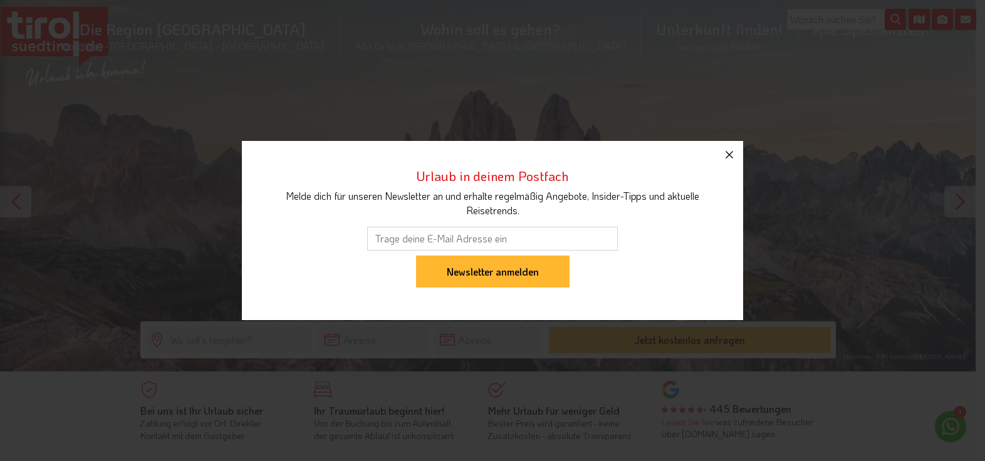
drag, startPoint x: 727, startPoint y: 154, endPoint x: 720, endPoint y: 155, distance: 7.1
click at [727, 153] on icon "button" at bounding box center [729, 154] width 15 height 15
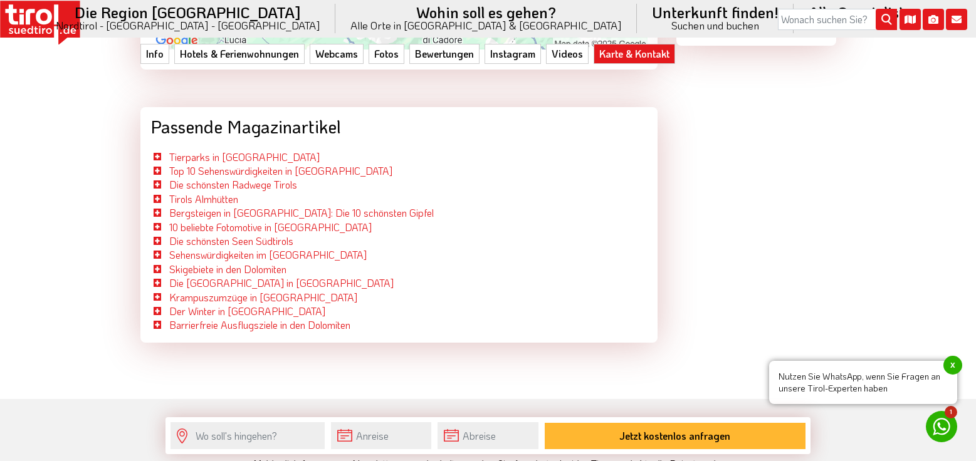
scroll to position [4073, 0]
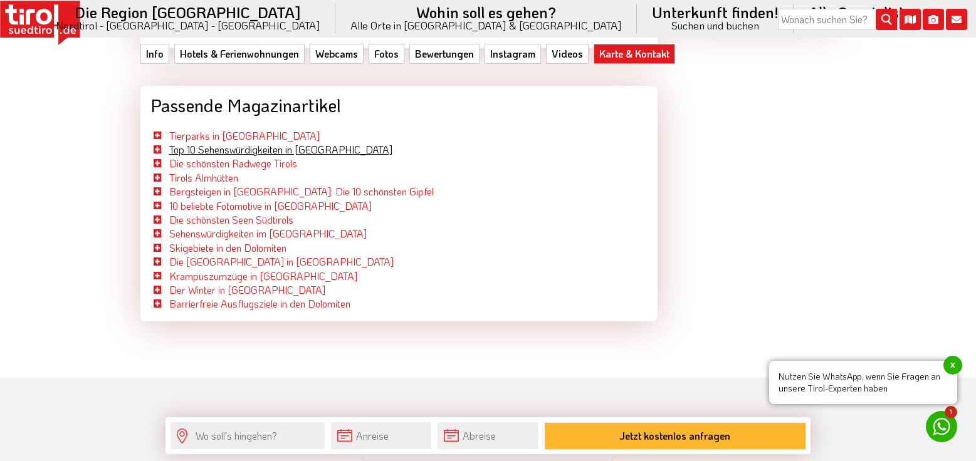
click at [205, 150] on link "Top 10 Sehenswürdigkeiten in [GEOGRAPHIC_DATA]" at bounding box center [280, 149] width 223 height 13
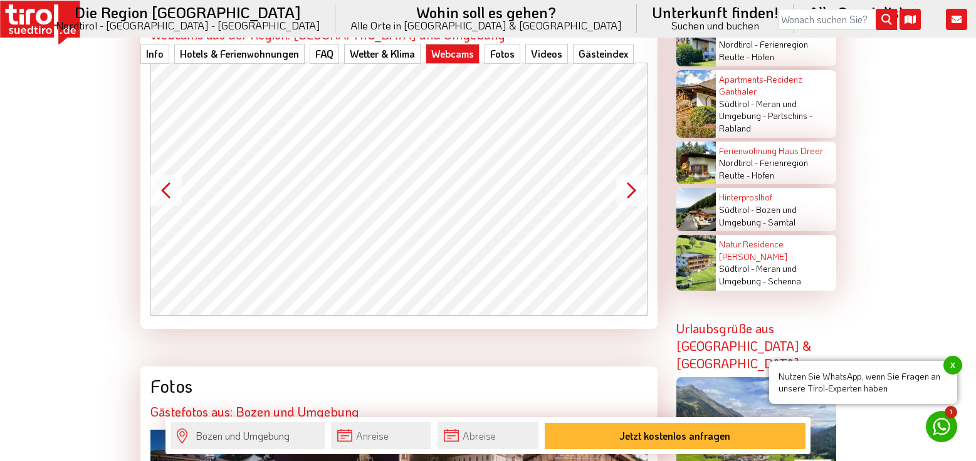
scroll to position [3359, 0]
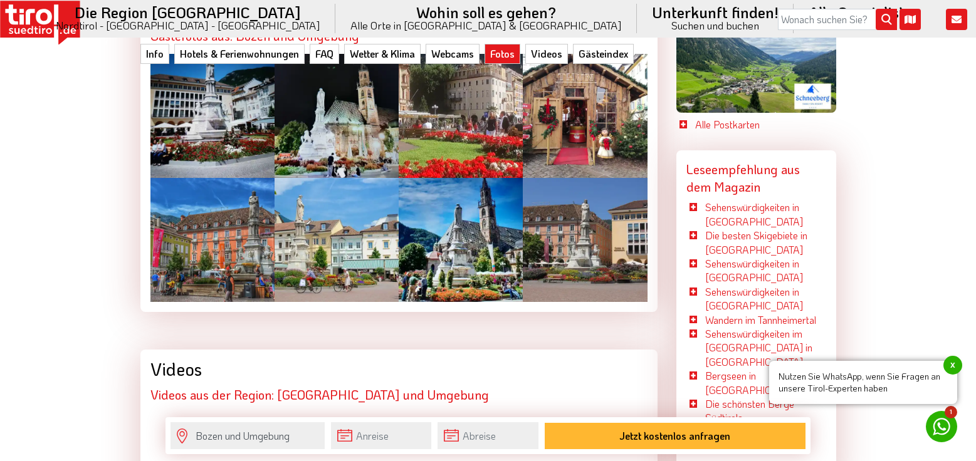
click at [239, 100] on div at bounding box center [212, 116] width 124 height 124
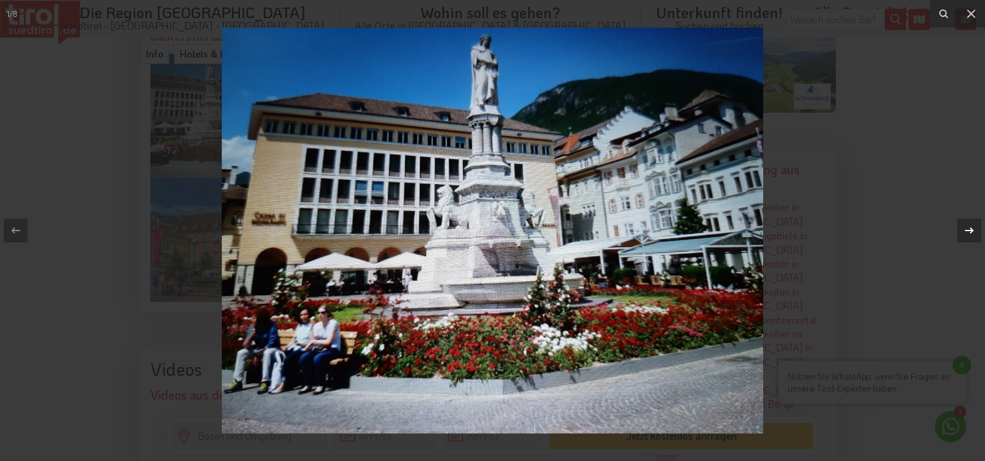
click at [972, 227] on icon at bounding box center [969, 230] width 15 height 15
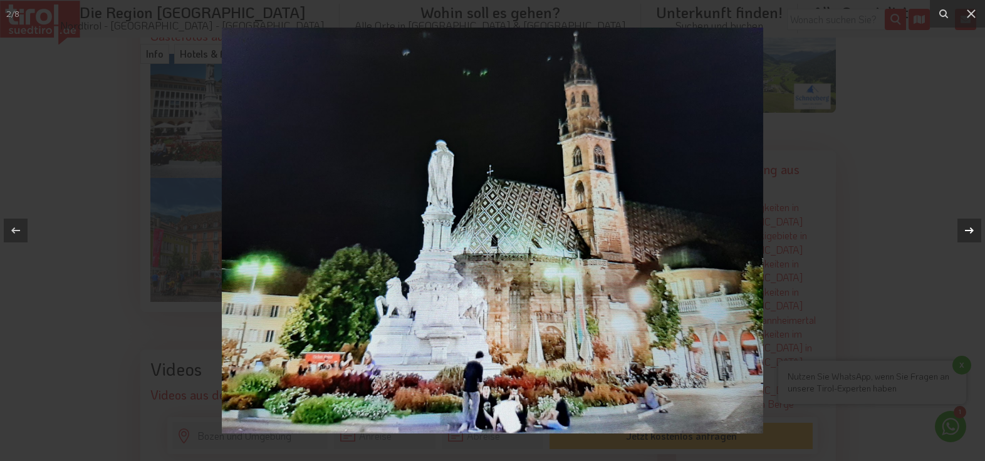
click at [972, 227] on icon at bounding box center [969, 230] width 15 height 15
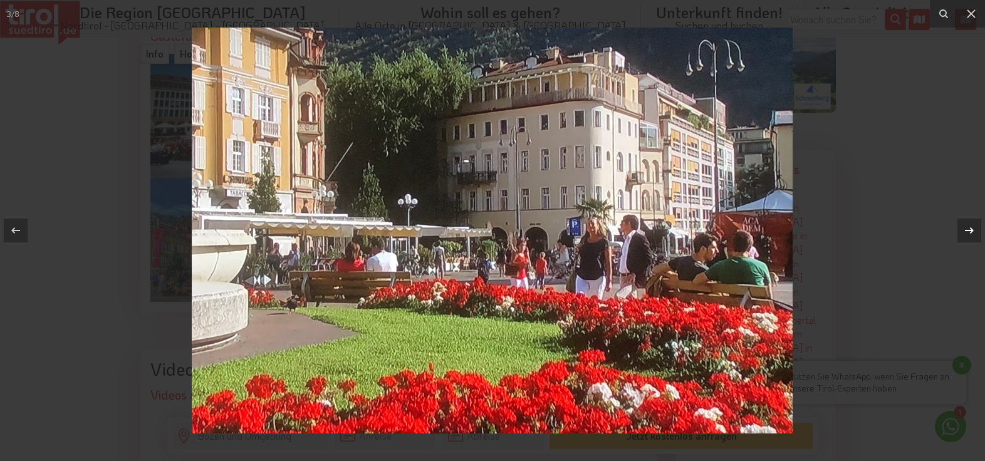
click at [972, 227] on icon at bounding box center [969, 230] width 15 height 15
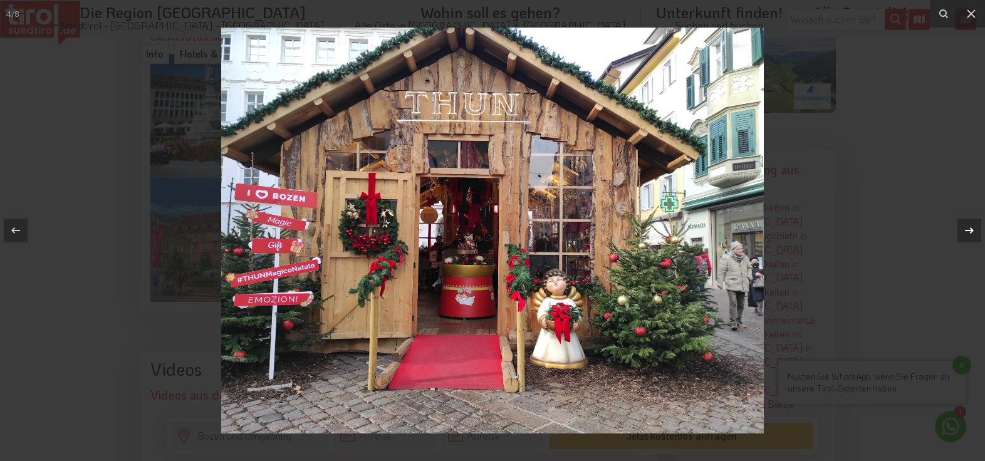
click at [972, 227] on icon at bounding box center [969, 230] width 15 height 15
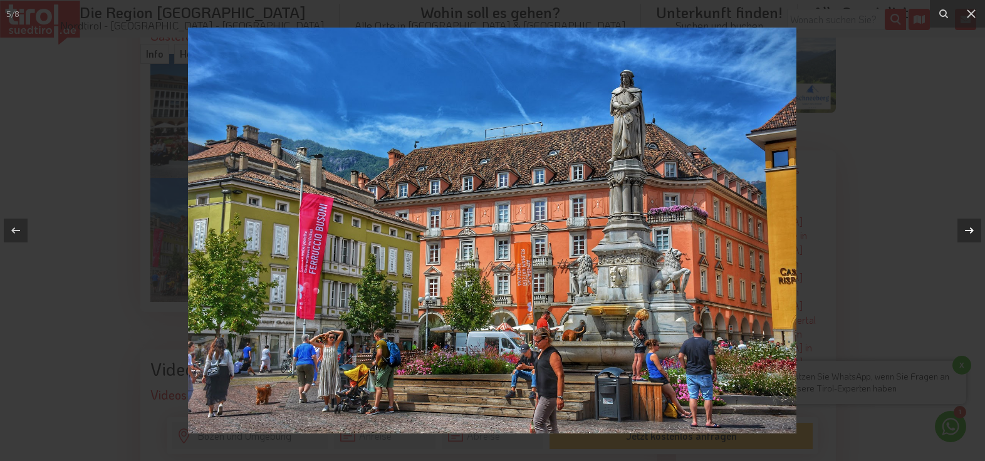
click at [972, 227] on icon at bounding box center [969, 230] width 15 height 15
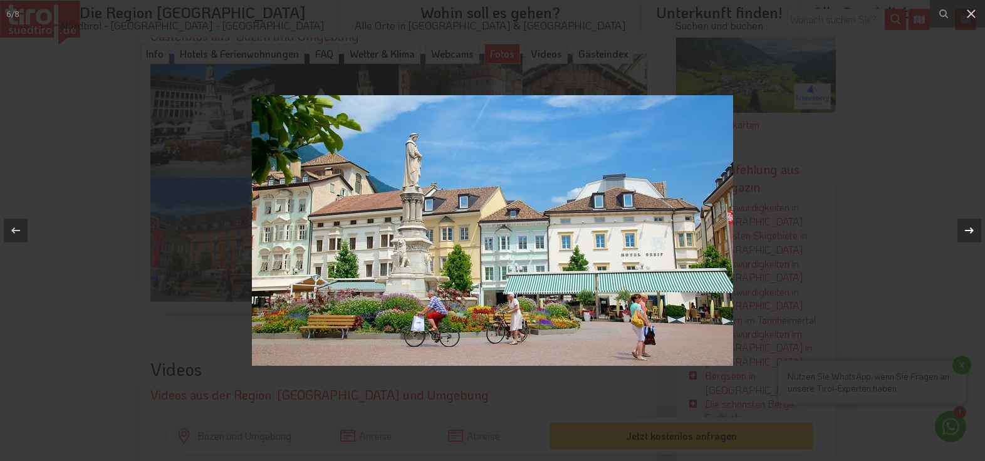
click at [972, 227] on icon at bounding box center [969, 230] width 15 height 15
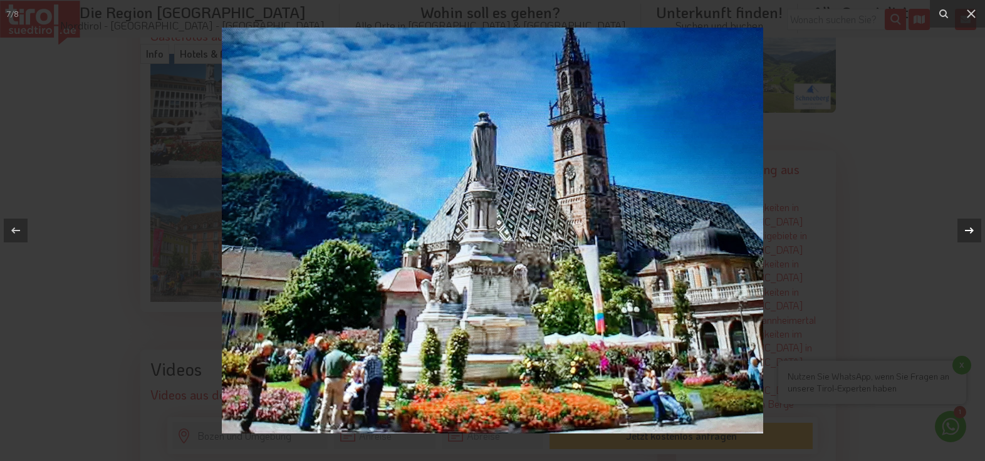
click at [972, 227] on icon at bounding box center [969, 230] width 15 height 15
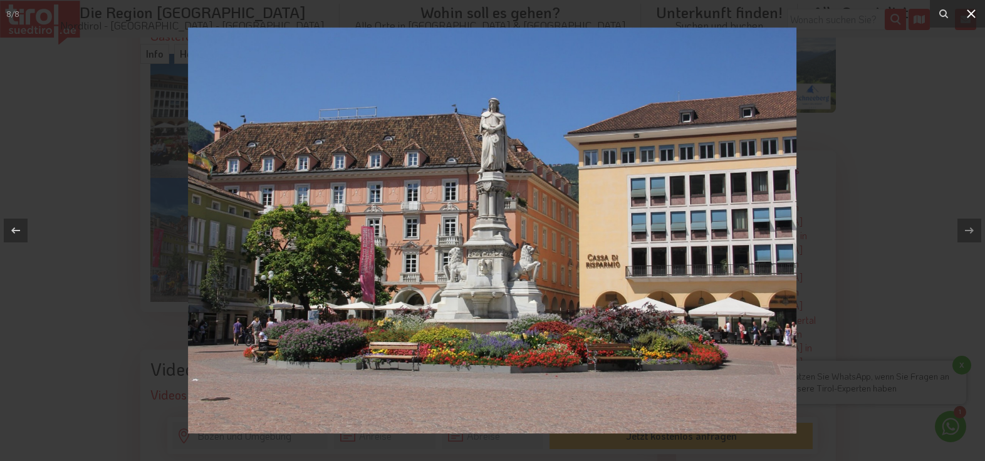
click at [974, 14] on icon at bounding box center [971, 13] width 15 height 15
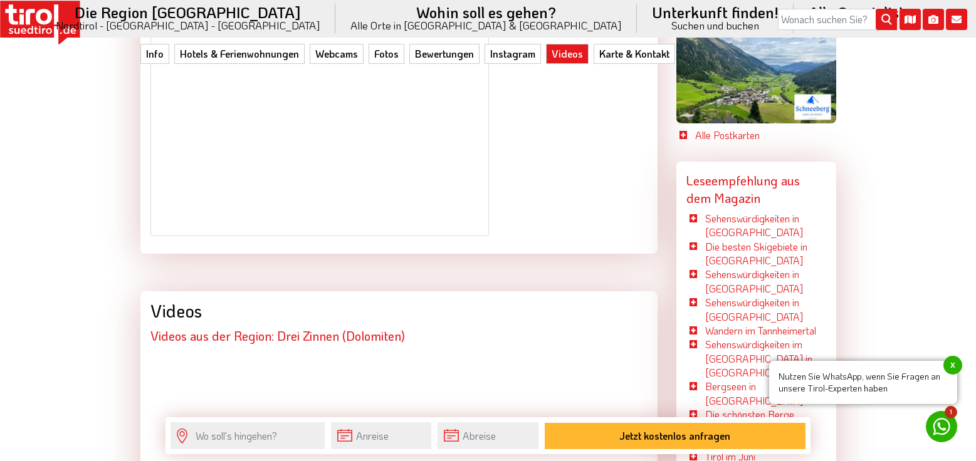
scroll to position [2945, 0]
